Goal: Check status: Check status

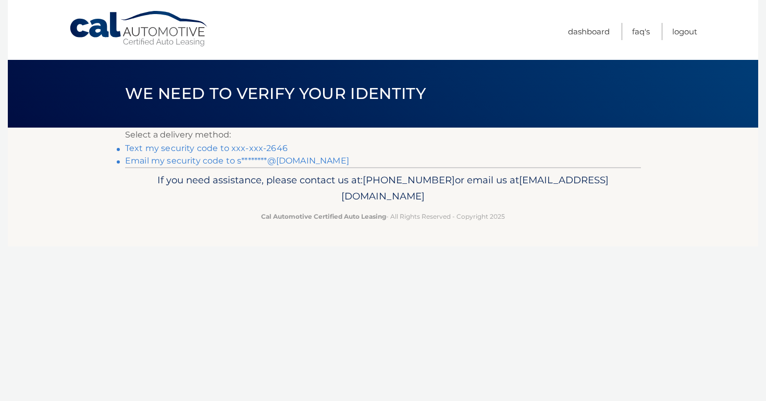
click at [247, 147] on link "Text my security code to xxx-xxx-2646" at bounding box center [206, 148] width 163 height 10
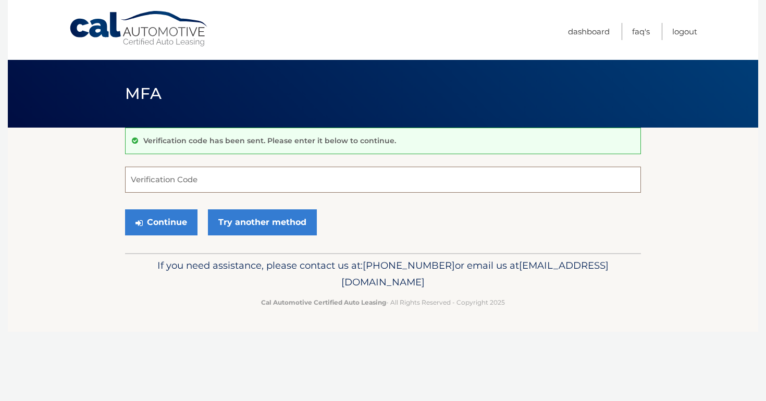
click at [196, 178] on input "Verification Code" at bounding box center [383, 180] width 516 height 26
type input "977735"
click at [170, 217] on button "Continue" at bounding box center [161, 222] width 72 height 26
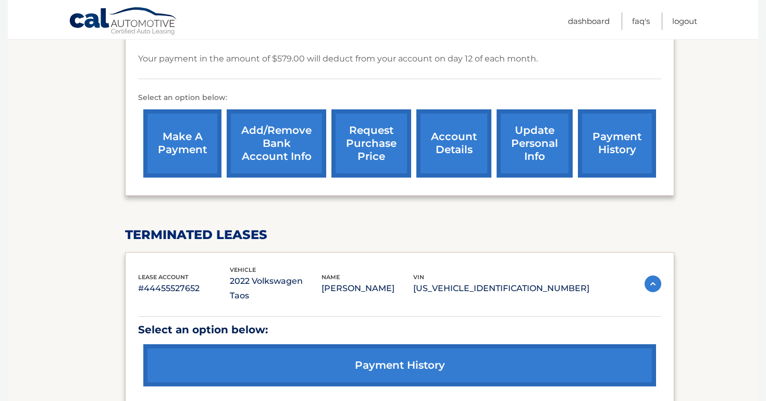
scroll to position [319, 0]
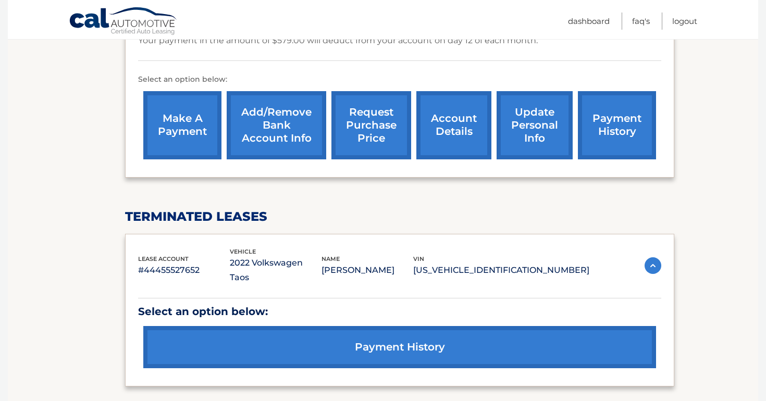
click at [453, 136] on link "account details" at bounding box center [453, 125] width 75 height 68
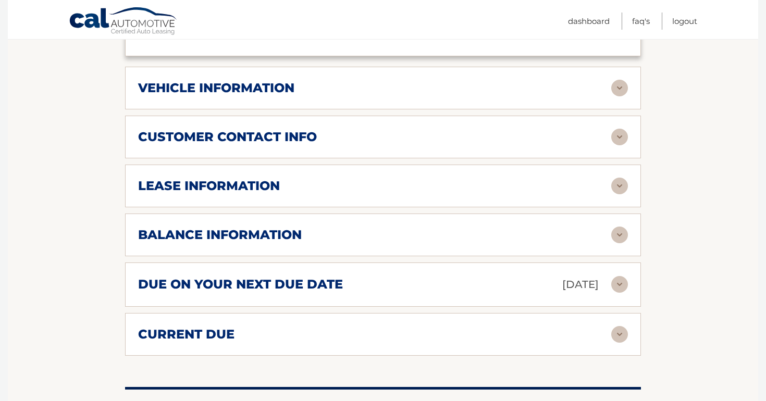
scroll to position [450, 0]
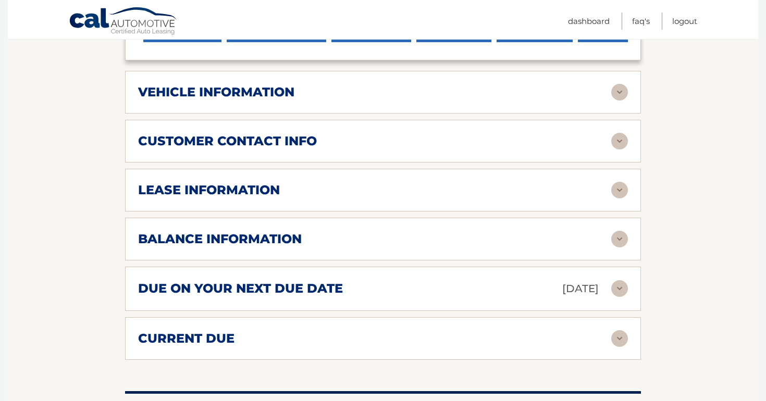
click at [306, 213] on div "lease account #44455941550 vehicle 2025 Volkswagen Atlas Cross Sport name [PERS…" at bounding box center [383, 70] width 516 height 580
click at [306, 193] on div "lease information" at bounding box center [374, 190] width 473 height 16
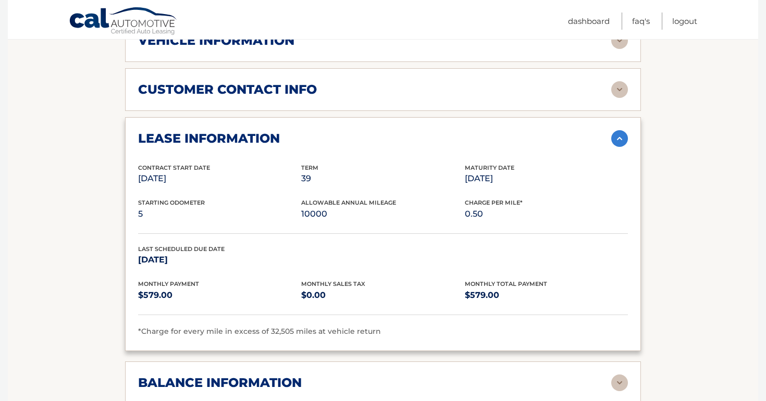
scroll to position [557, 0]
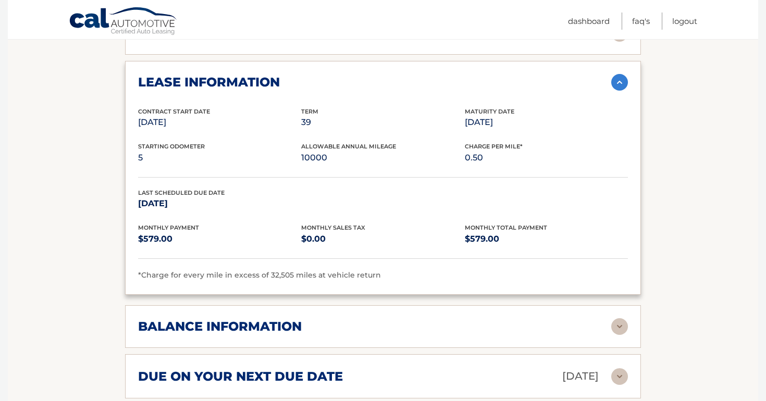
click at [345, 325] on div "balance information" at bounding box center [374, 327] width 473 height 16
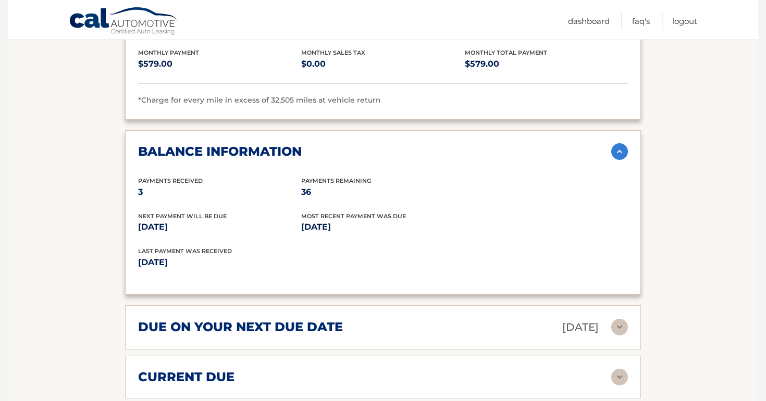
click at [345, 325] on div "due on your next due date Sep 12, 2025" at bounding box center [374, 327] width 473 height 18
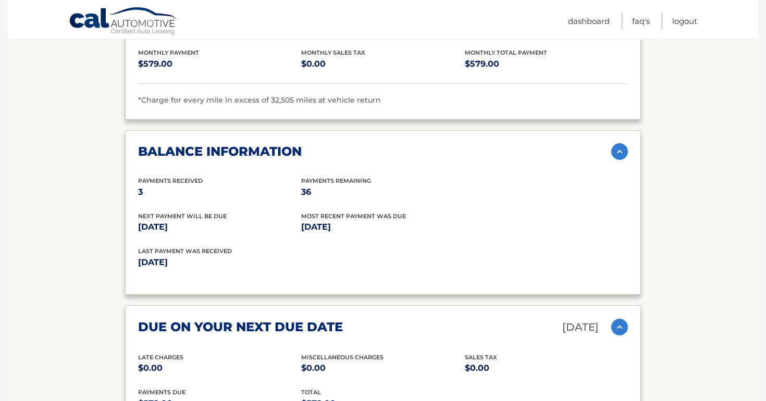
scroll to position [934, 0]
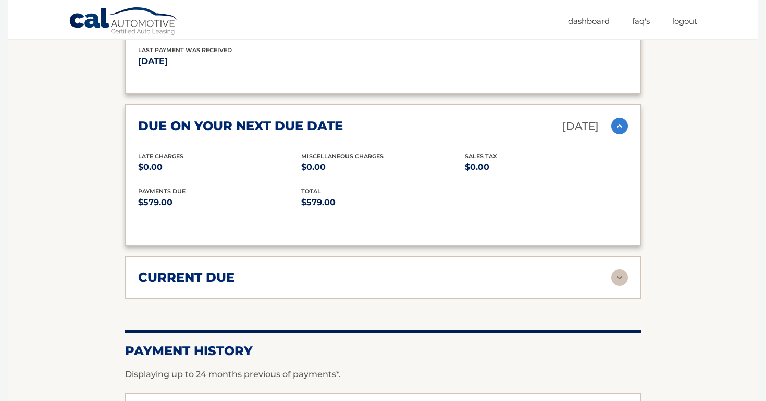
click at [333, 271] on div "current due" at bounding box center [374, 278] width 473 height 16
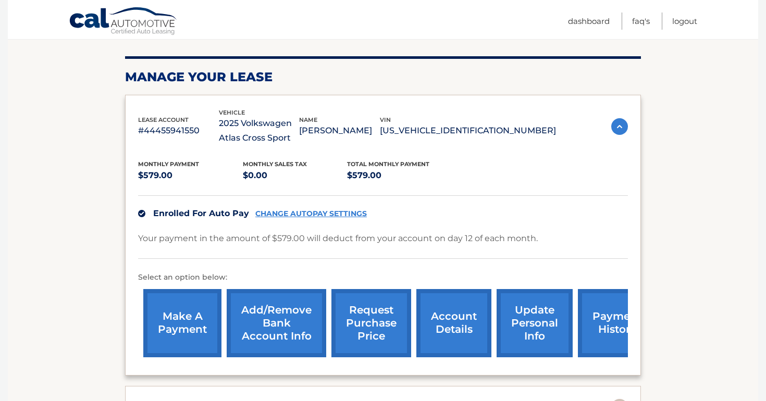
scroll to position [142, 0]
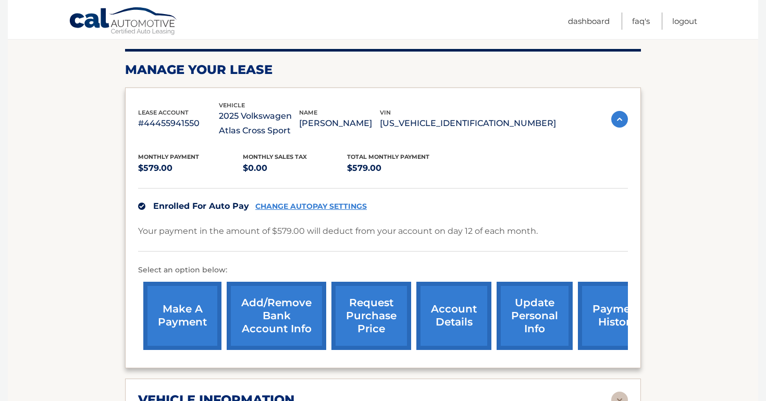
click at [604, 315] on link "payment history" at bounding box center [617, 316] width 78 height 68
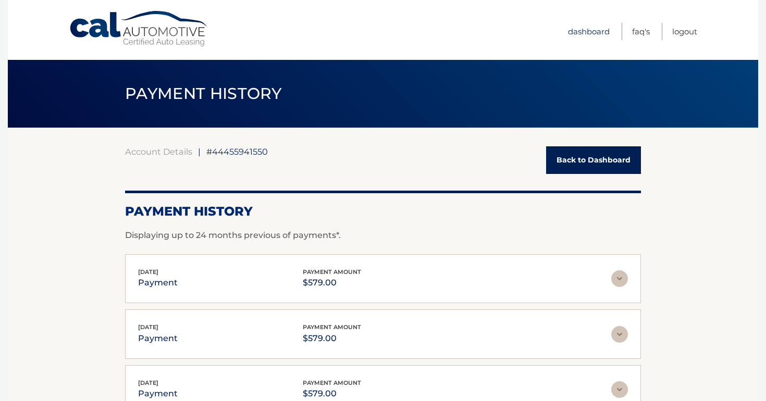
click at [595, 34] on link "Dashboard" at bounding box center [589, 31] width 42 height 17
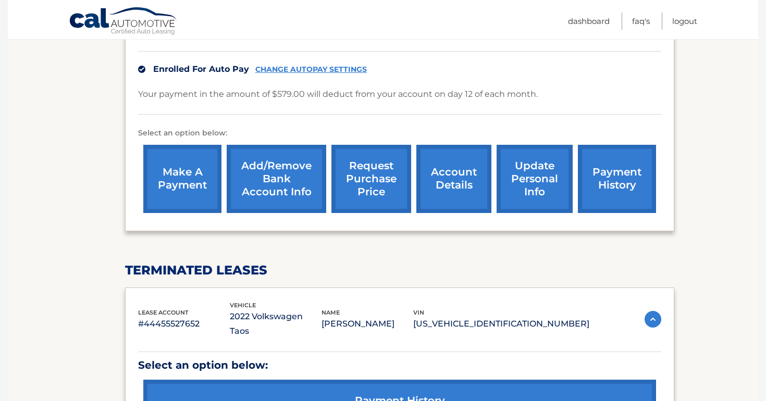
scroll to position [389, 0]
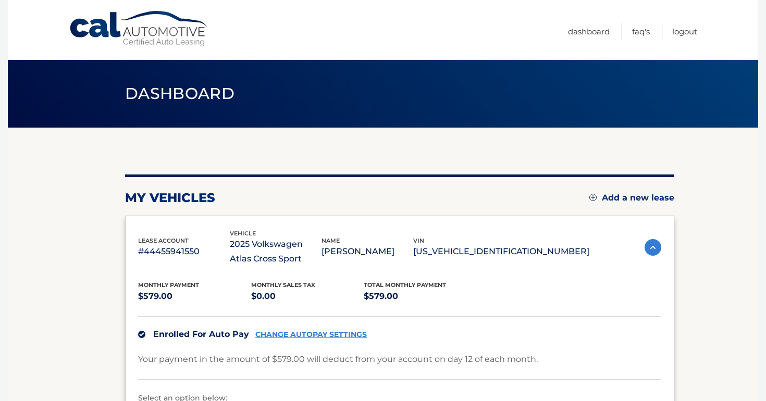
click at [172, 250] on p "#44455941550" at bounding box center [184, 251] width 92 height 15
copy p "44455941550"
